Goal: Book appointment/travel/reservation

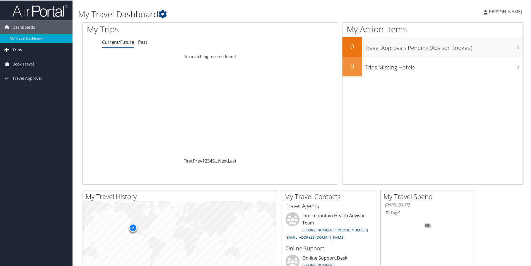
click at [22, 48] on link "Trips" at bounding box center [36, 49] width 72 height 14
click at [27, 89] on span "Book Travel" at bounding box center [23, 89] width 21 height 14
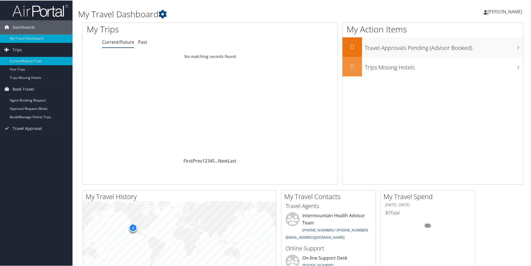
click at [27, 60] on link "Current/Future Trips" at bounding box center [36, 60] width 72 height 8
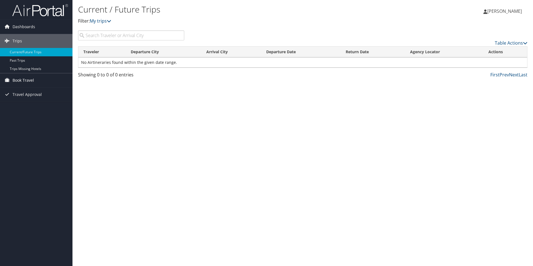
click at [30, 81] on span "Book Travel" at bounding box center [23, 80] width 21 height 14
click at [111, 20] on icon at bounding box center [109, 21] width 4 height 4
click at [35, 25] on link "Dashboards" at bounding box center [36, 27] width 72 height 14
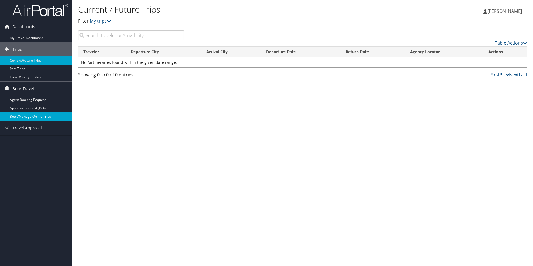
click at [36, 117] on link "Book/Manage Online Trips" at bounding box center [36, 116] width 72 height 8
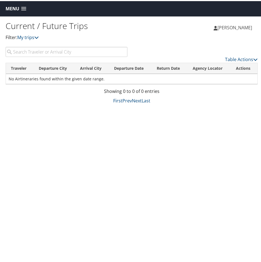
click at [49, 53] on input "search" at bounding box center [67, 51] width 122 height 10
